Goal: Transaction & Acquisition: Purchase product/service

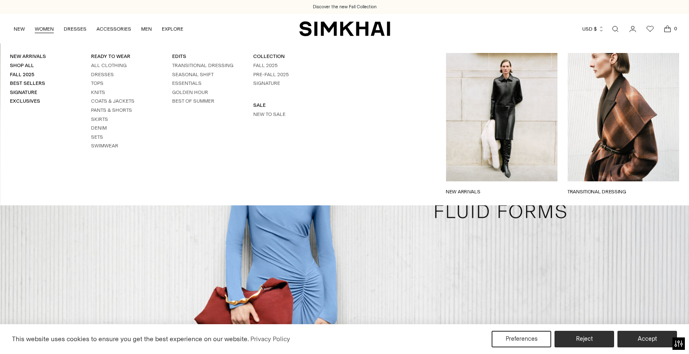
click at [46, 30] on link "WOMEN" at bounding box center [44, 29] width 19 height 18
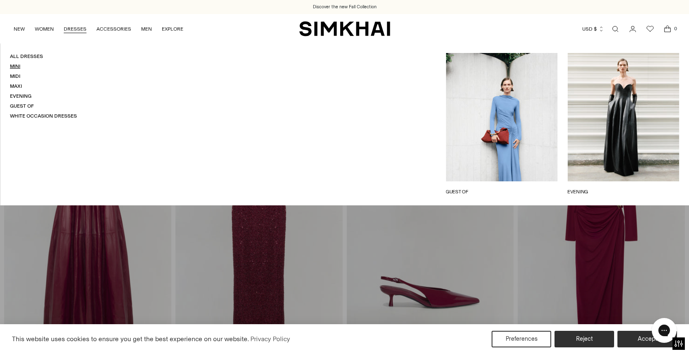
click at [17, 65] on link "Mini" at bounding box center [15, 66] width 10 height 6
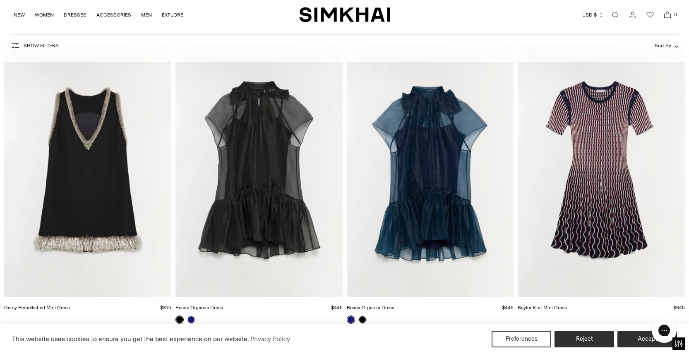
scroll to position [356, 0]
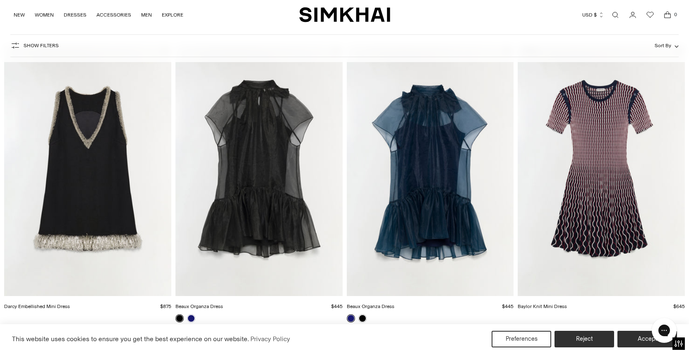
click at [0, 0] on img "Baylor Knit Mini Dress" at bounding box center [0, 0] width 0 height 0
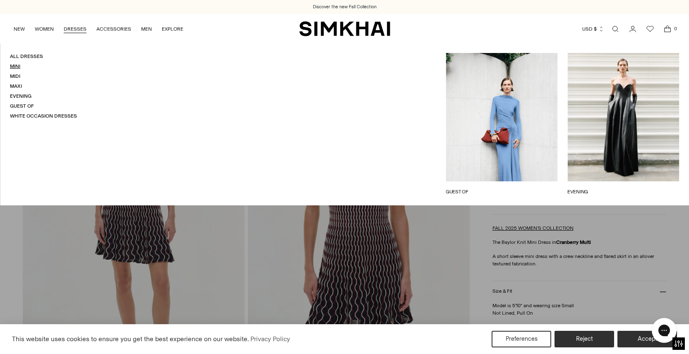
click at [17, 67] on link "Mini" at bounding box center [15, 66] width 10 height 6
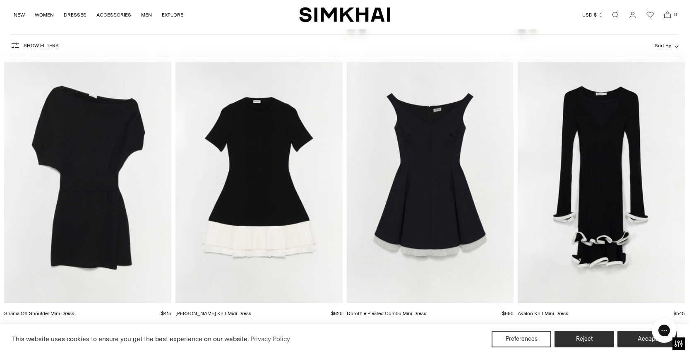
scroll to position [936, 0]
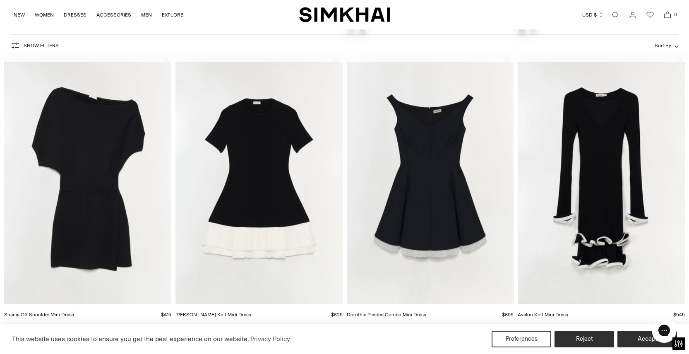
click at [0, 0] on img "Shania Off Shoulder Mini Dress" at bounding box center [0, 0] width 0 height 0
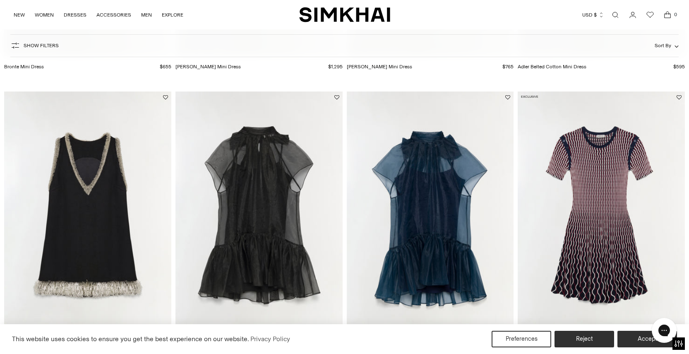
scroll to position [439, 0]
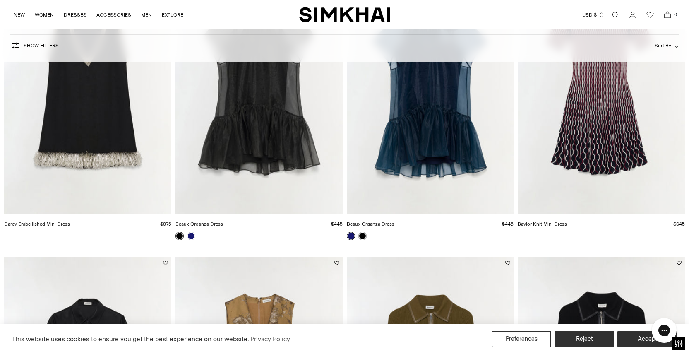
click at [0, 0] on img "Baylor Knit Mini Dress" at bounding box center [0, 0] width 0 height 0
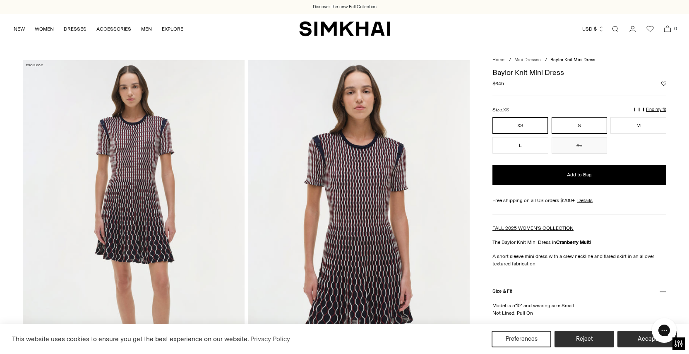
click at [581, 123] on button "S" at bounding box center [580, 125] width 56 height 17
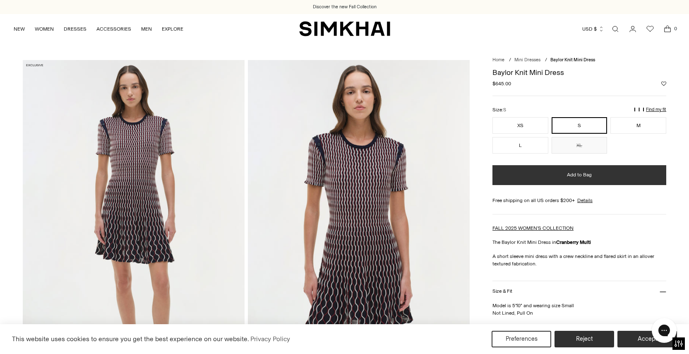
click at [566, 176] on button "Add to Bag" at bounding box center [580, 175] width 174 height 20
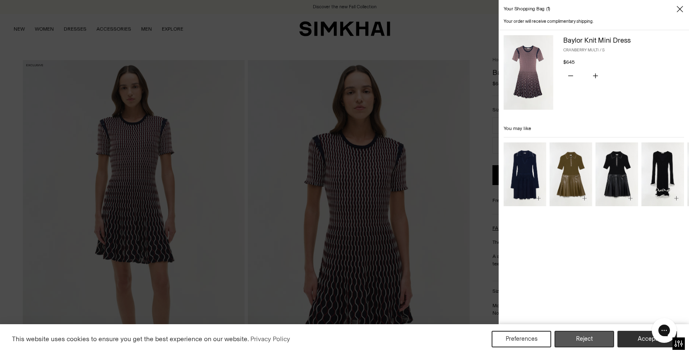
click at [583, 337] on button "Reject" at bounding box center [585, 339] width 60 height 17
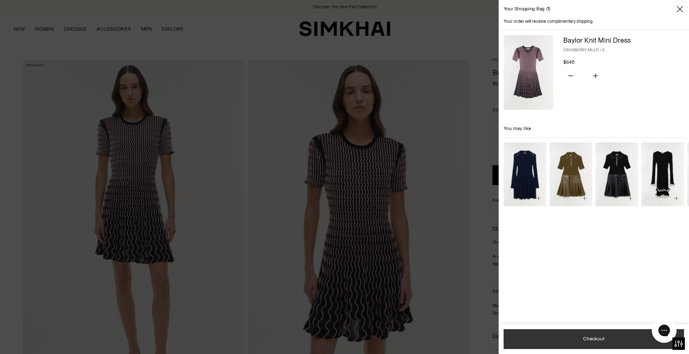
click at [588, 339] on button "Checkout" at bounding box center [594, 339] width 181 height 20
